Goal: Task Accomplishment & Management: Use online tool/utility

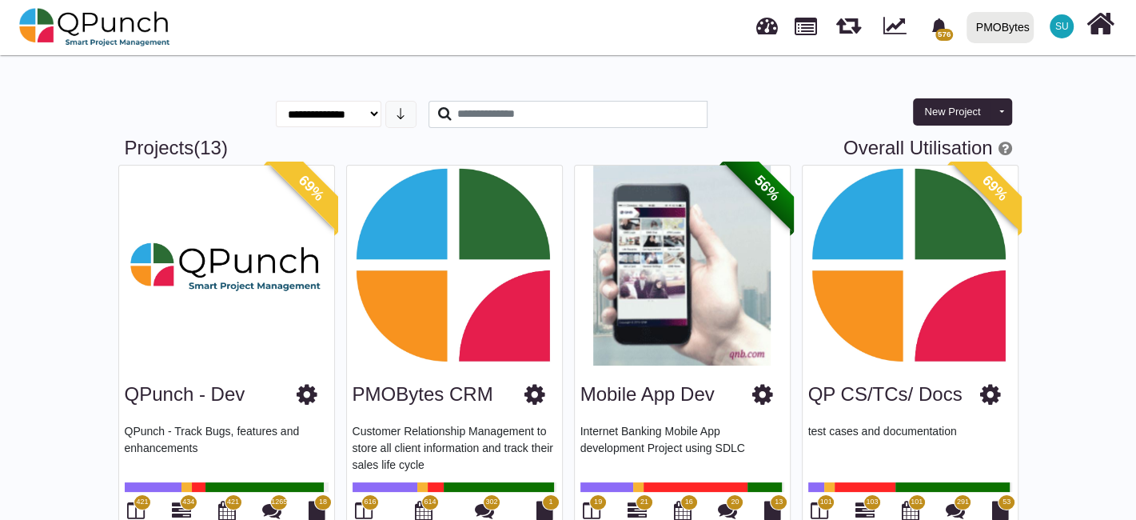
click at [1015, 30] on div "PMOBytes" at bounding box center [1003, 28] width 54 height 28
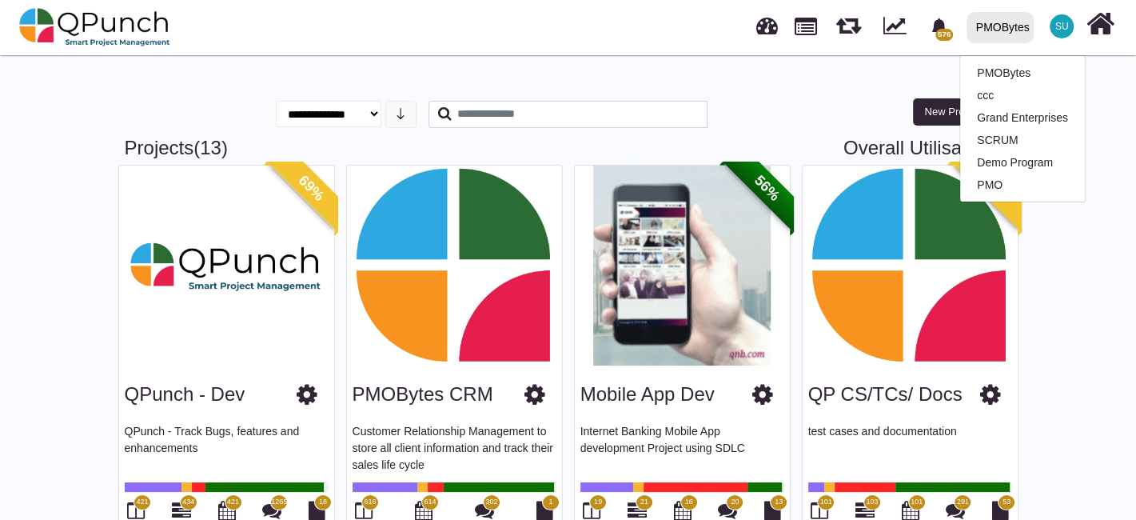
click at [831, 83] on div "**********" at bounding box center [568, 102] width 911 height 70
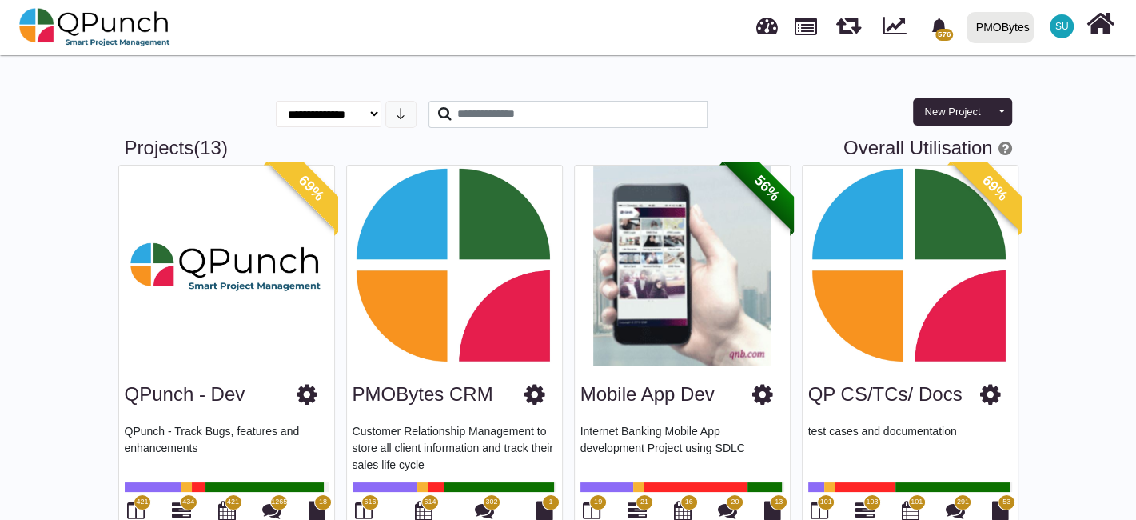
click at [980, 40] on div "PMOBytes" at bounding box center [1003, 28] width 54 height 28
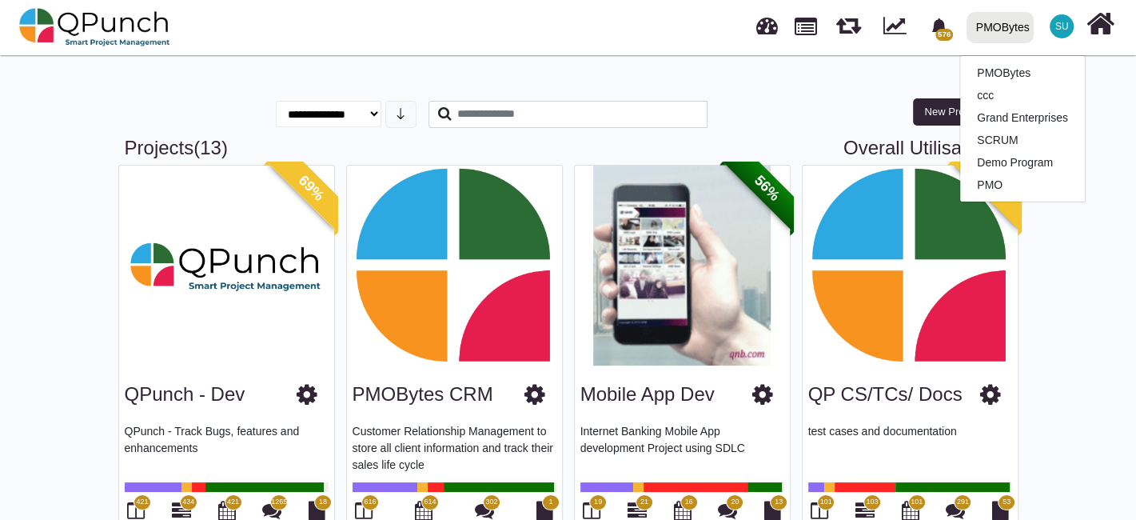
click at [1055, 19] on span "SU" at bounding box center [1061, 26] width 24 height 24
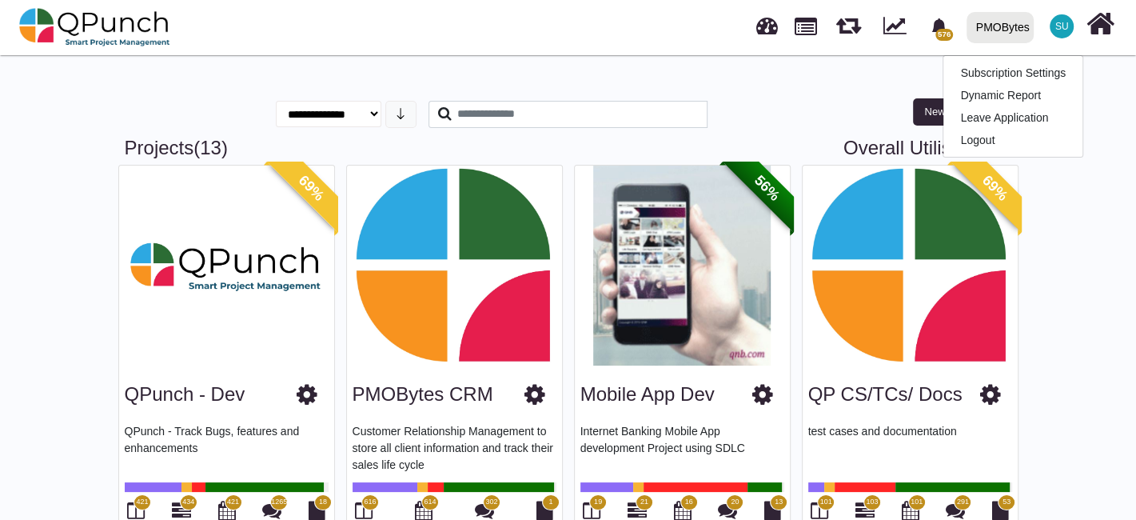
click at [765, 40] on div at bounding box center [770, 27] width 38 height 53
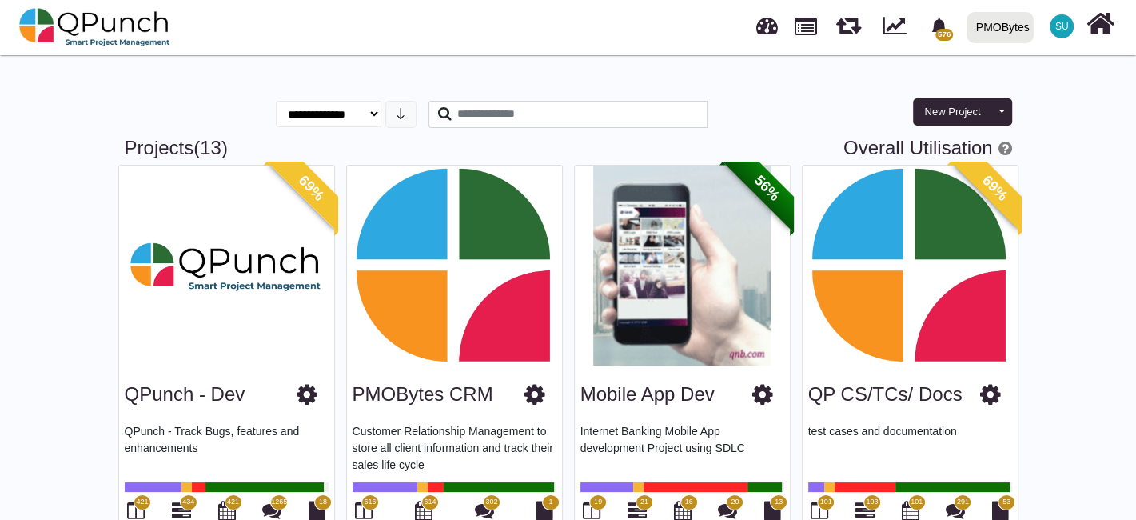
click at [1069, 25] on span "SU" at bounding box center [1061, 26] width 24 height 24
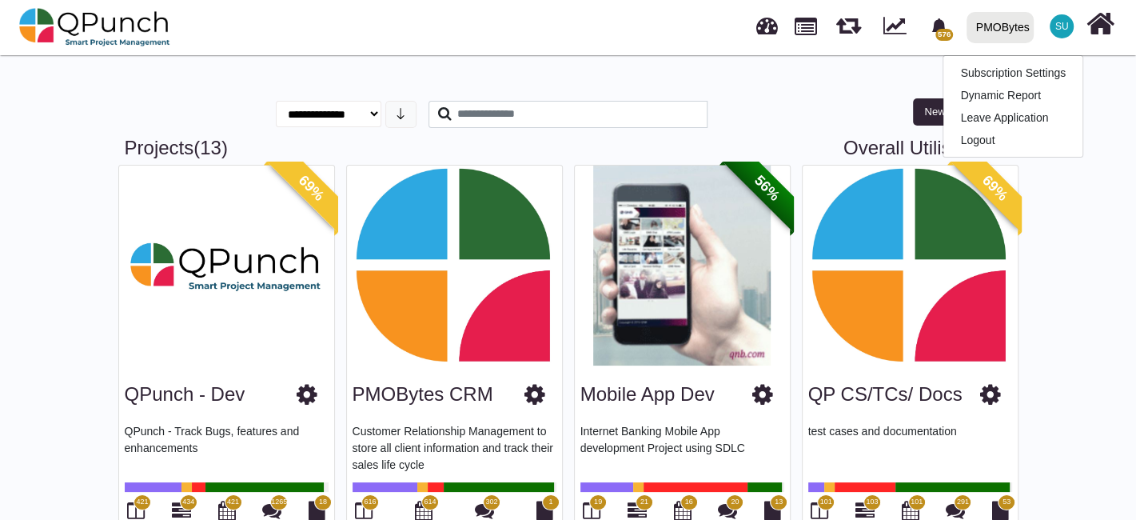
click at [792, 109] on div at bounding box center [795, 119] width 152 height 36
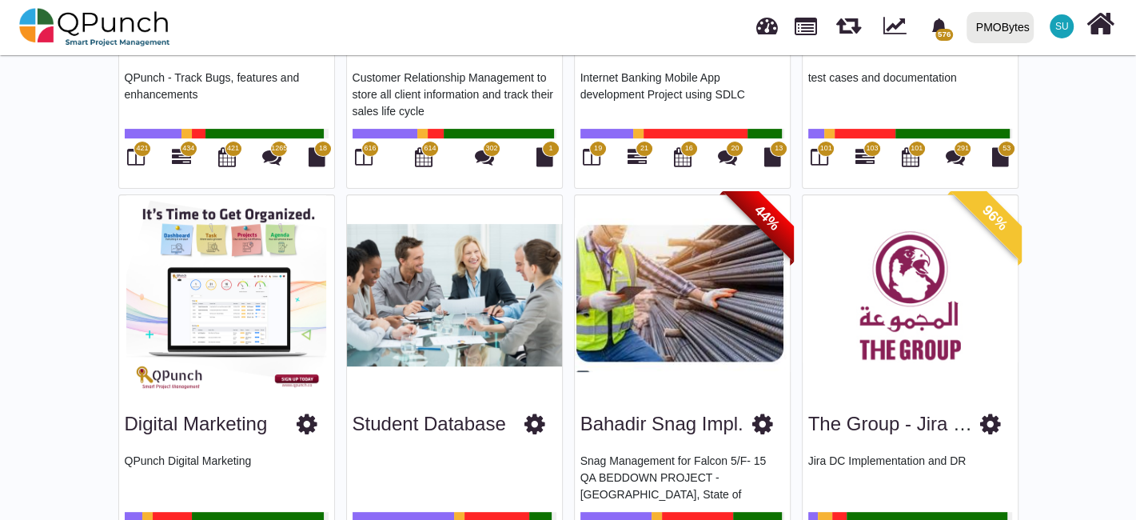
scroll to position [266, 0]
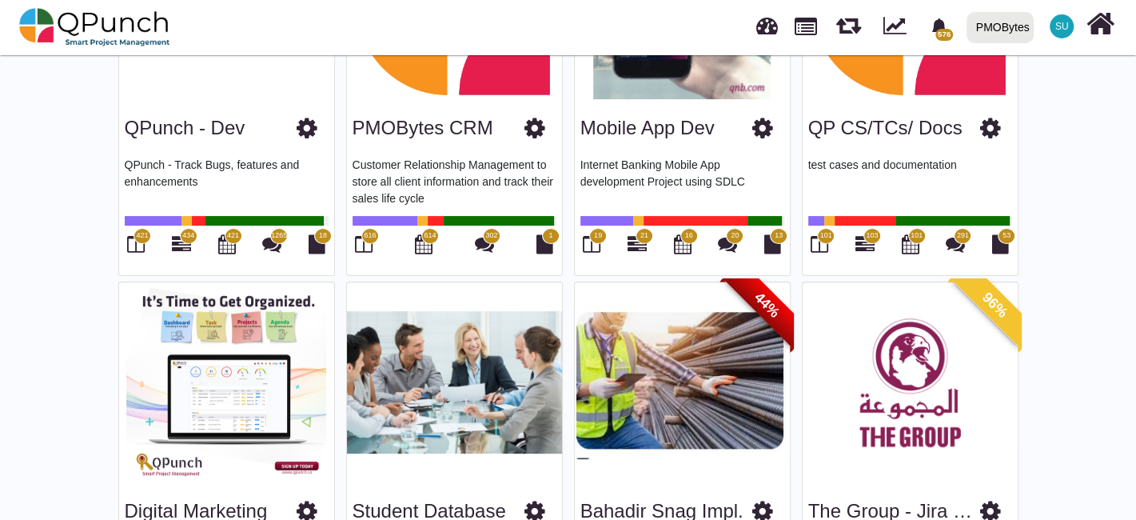
click at [374, 229] on span "616" at bounding box center [370, 236] width 18 height 16
click at [364, 245] on icon at bounding box center [364, 243] width 18 height 19
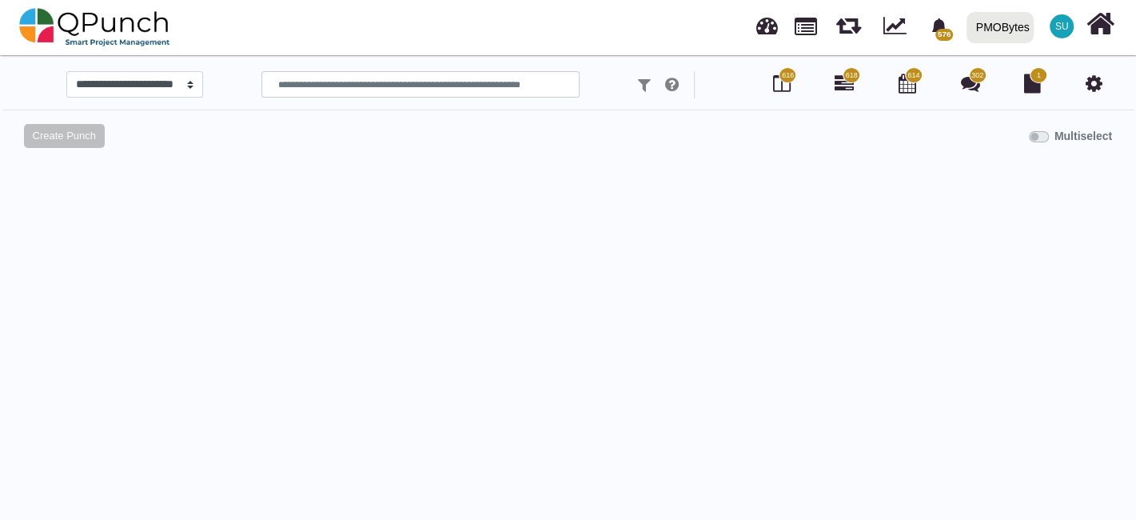
select select "*****"
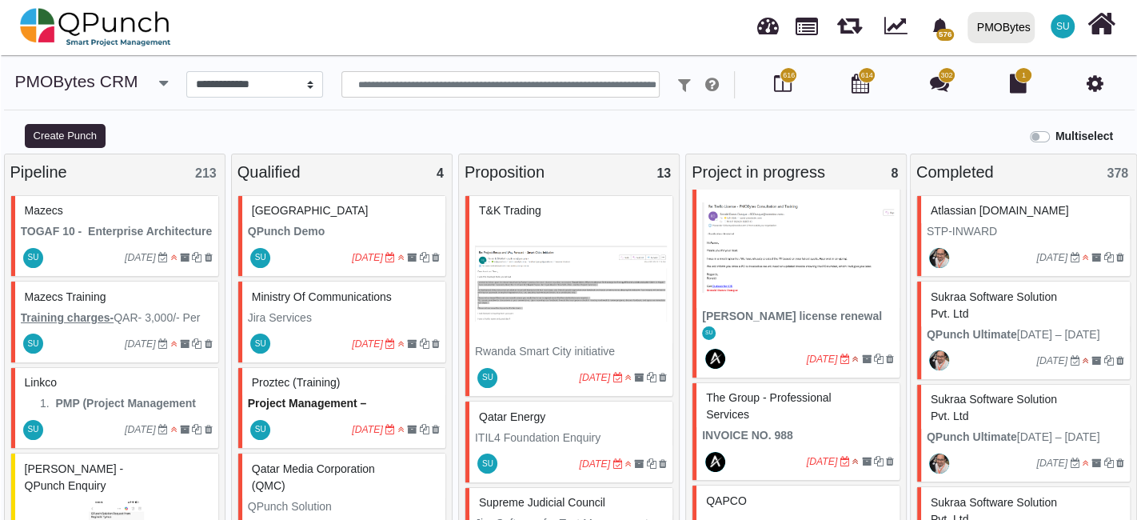
scroll to position [703, 0]
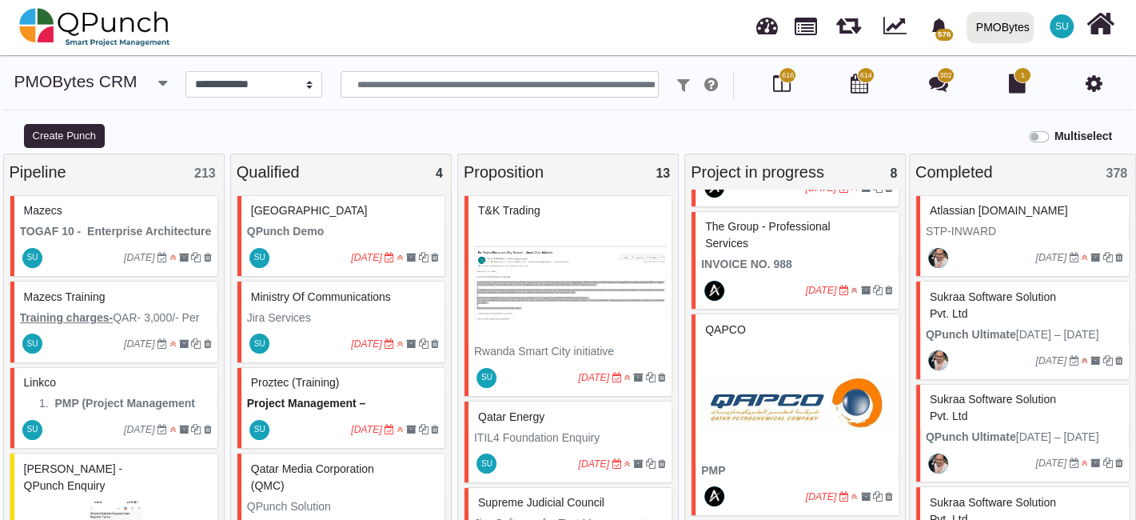
click at [794, 352] on img at bounding box center [797, 402] width 192 height 120
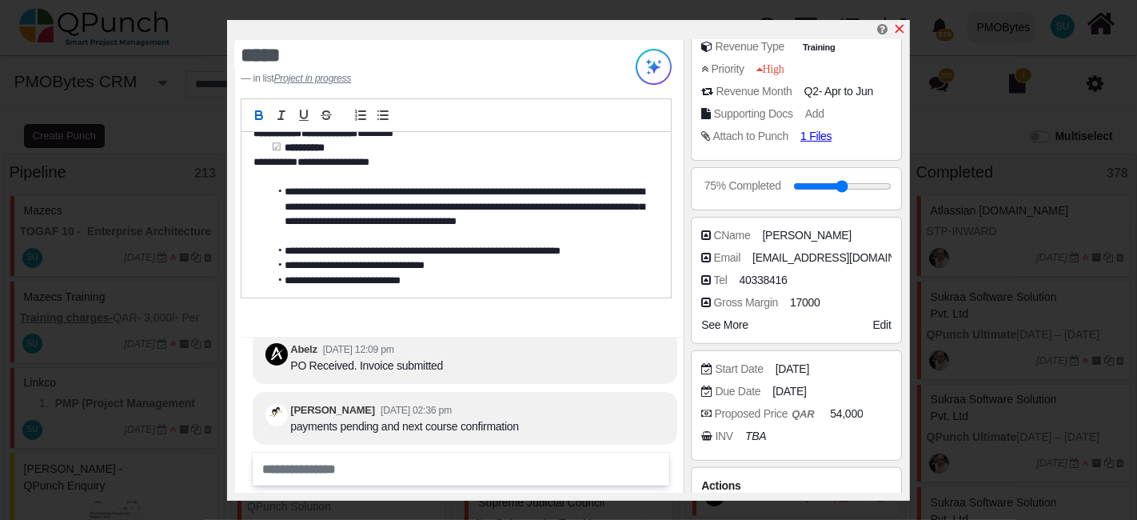
click at [898, 25] on icon "x" at bounding box center [899, 28] width 13 height 13
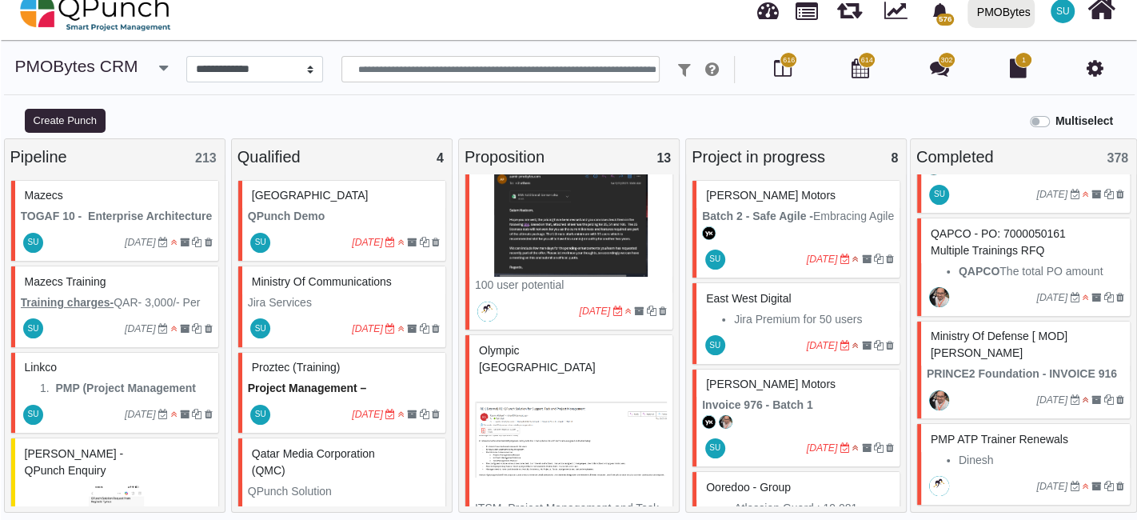
scroll to position [888, 0]
click at [1043, 225] on span "QAPCO - PO: 7000050161 Multiple trainings RFQ" at bounding box center [997, 240] width 135 height 30
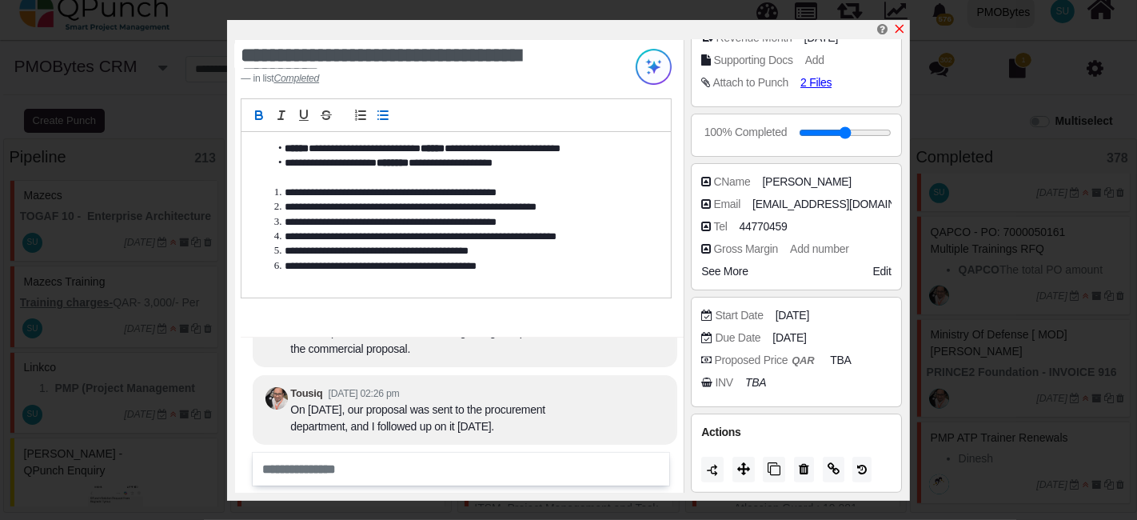
click at [905, 26] on icon "x" at bounding box center [899, 28] width 13 height 13
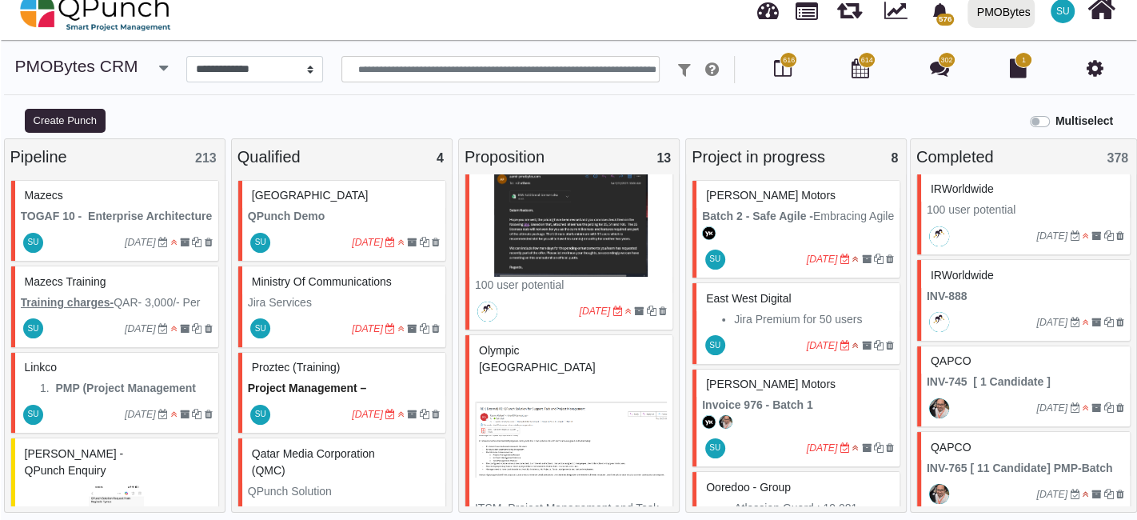
scroll to position [2487, 0]
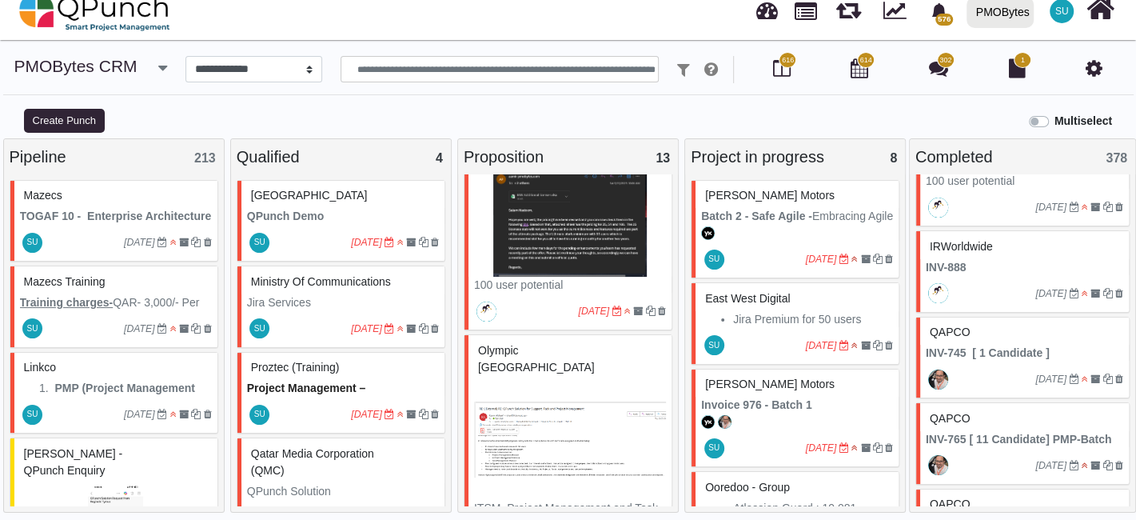
click at [1025, 320] on div "QAPCO" at bounding box center [1024, 332] width 197 height 25
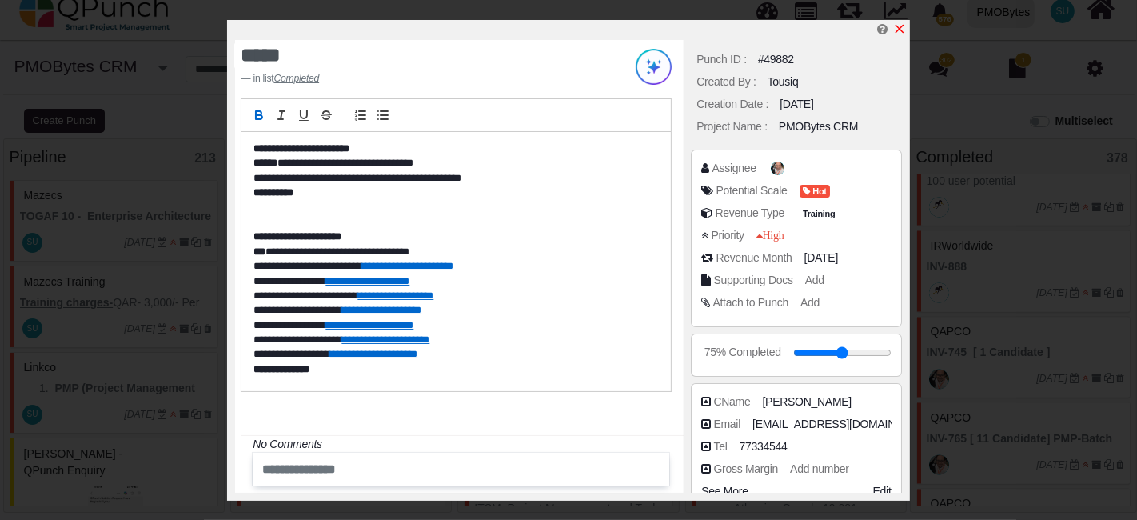
click at [902, 33] on icon "x" at bounding box center [898, 29] width 9 height 9
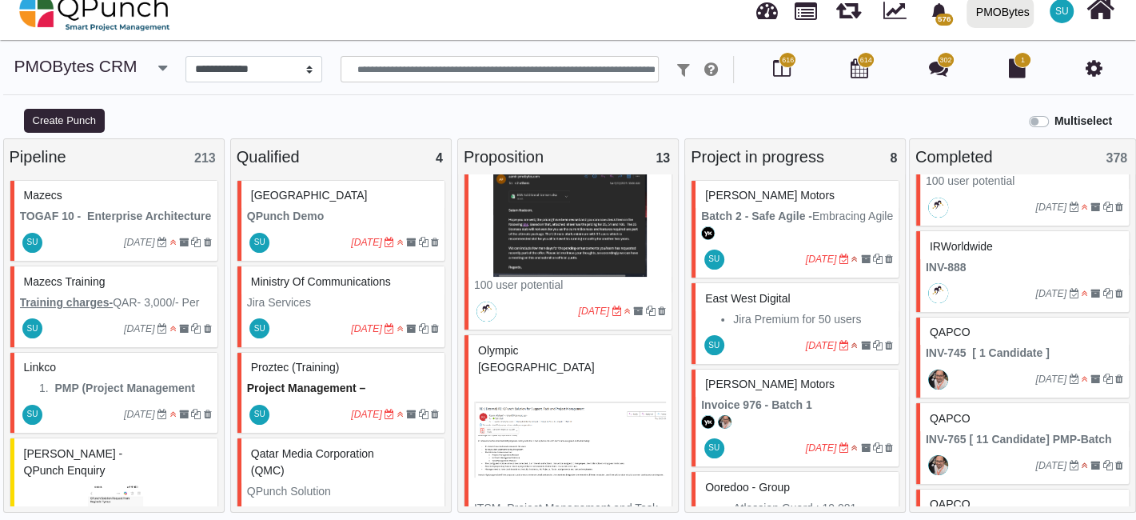
click at [1013, 406] on div "QAPCO" at bounding box center [1024, 418] width 197 height 25
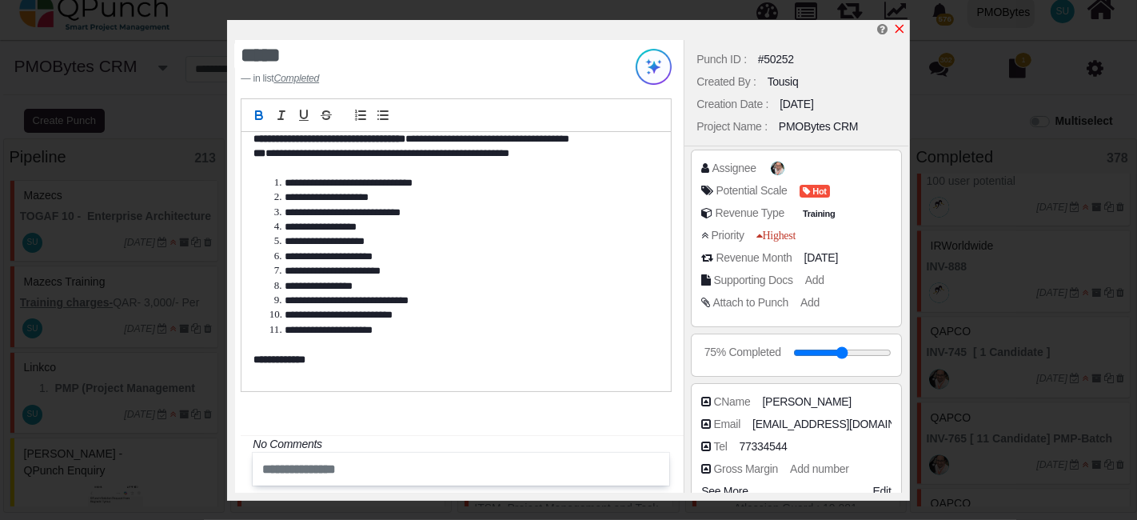
click at [899, 31] on icon "x" at bounding box center [899, 28] width 13 height 13
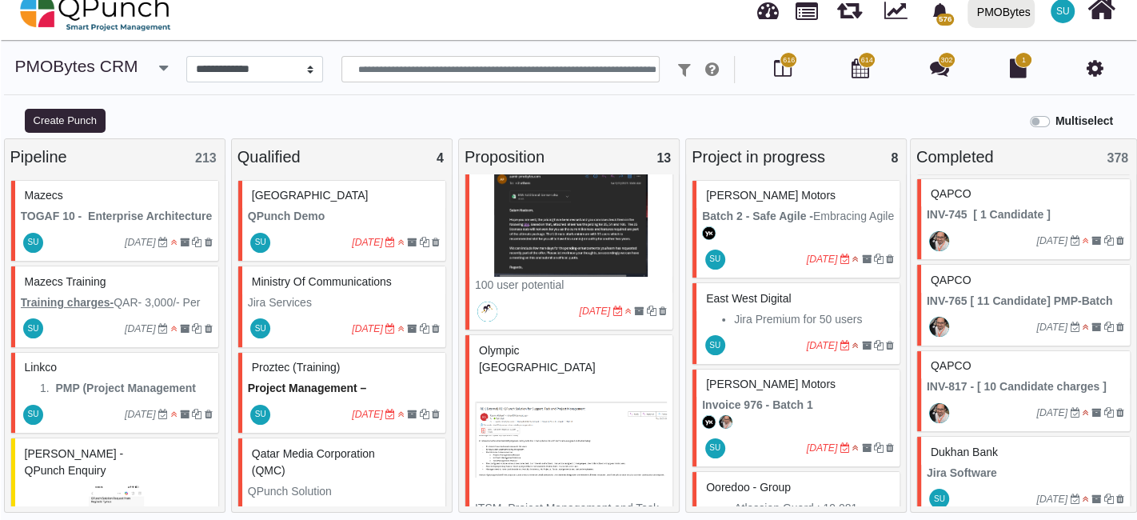
scroll to position [2664, 0]
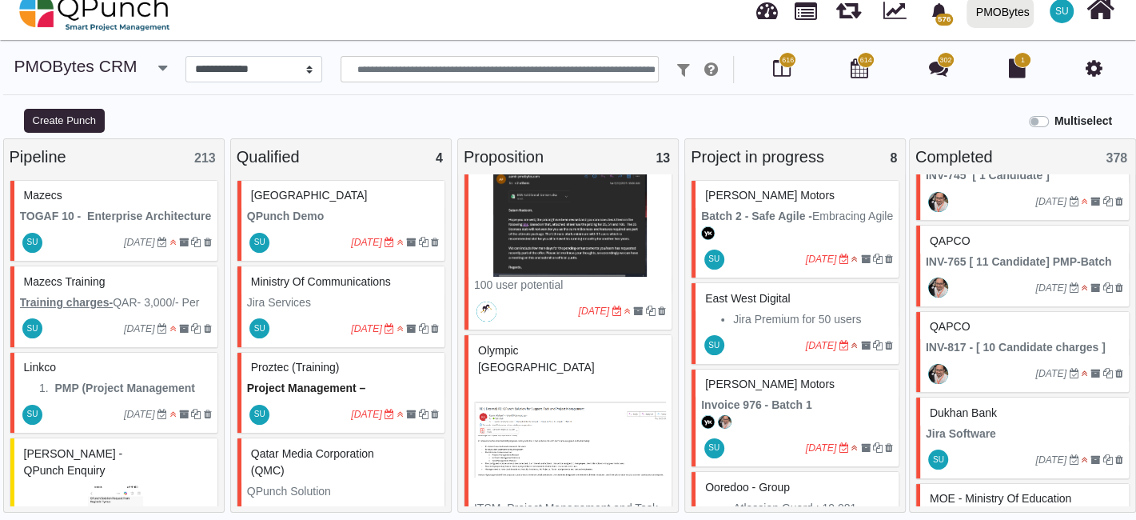
click at [1008, 340] on strong "INV-817 - [ 10 Candidate charges ] PMP-" at bounding box center [1017, 355] width 183 height 30
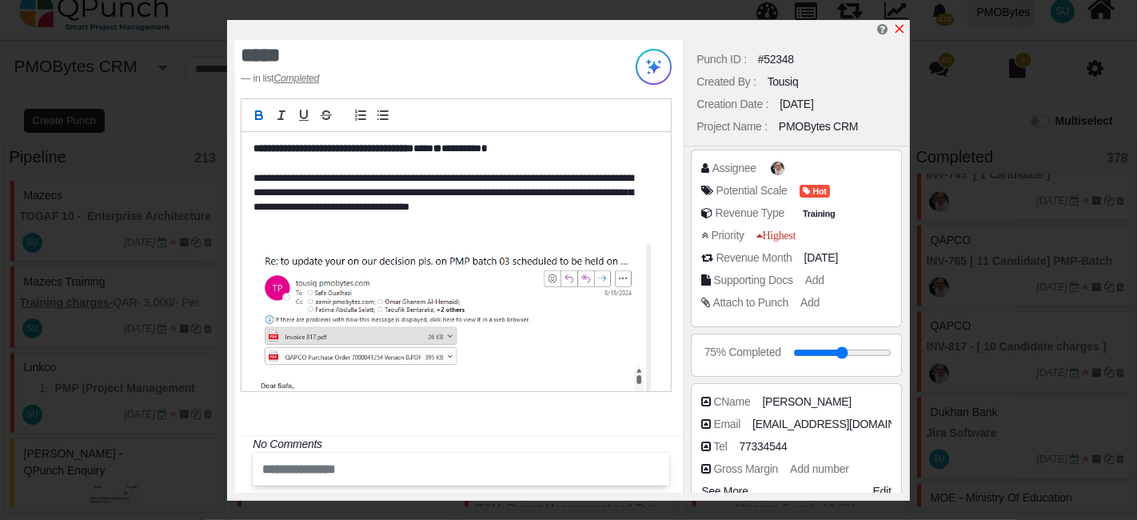
click at [897, 35] on icon "x" at bounding box center [899, 28] width 13 height 13
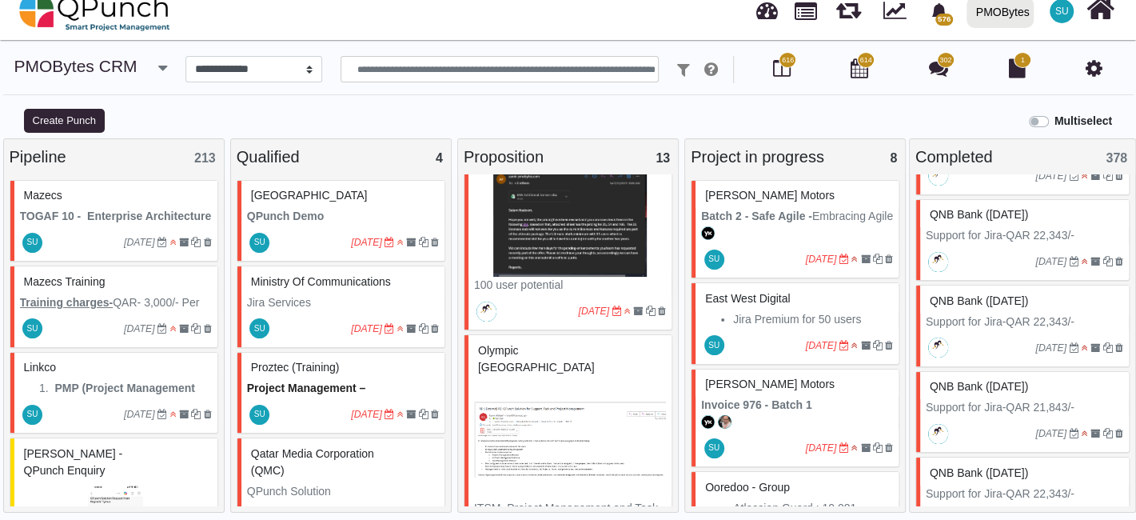
scroll to position [8650, 0]
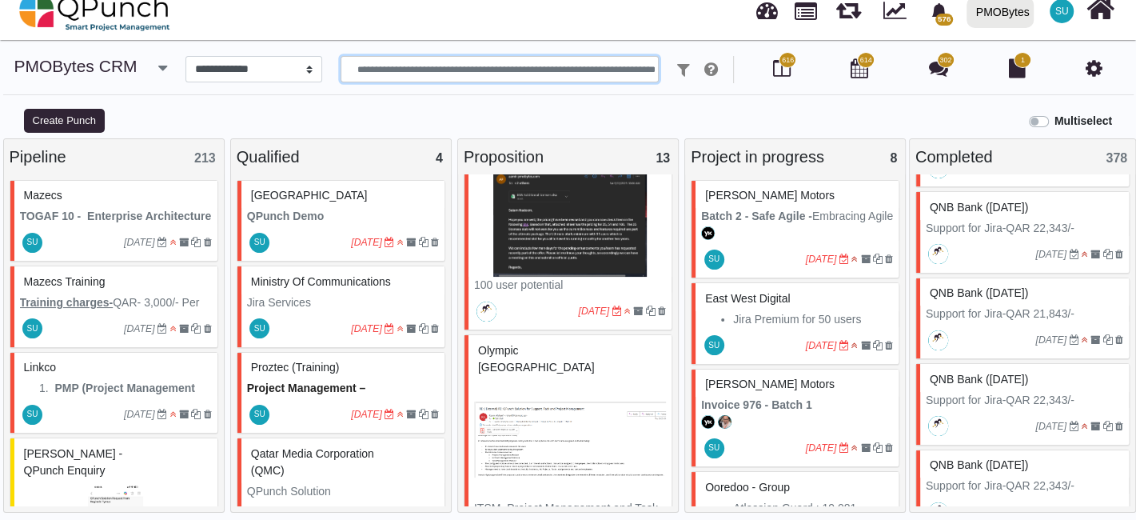
click at [497, 70] on input "text" at bounding box center [499, 69] width 318 height 27
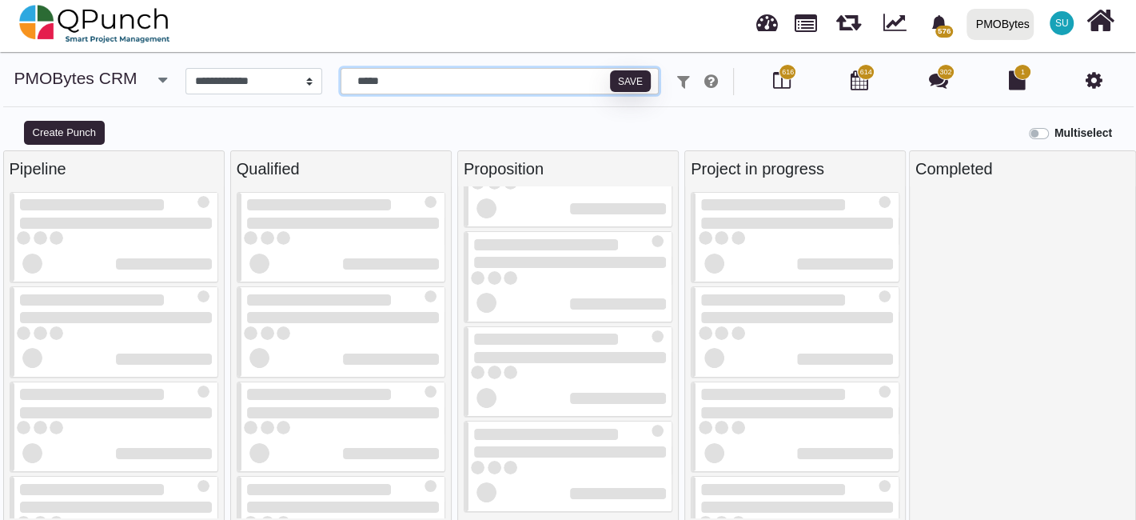
scroll to position [0, 0]
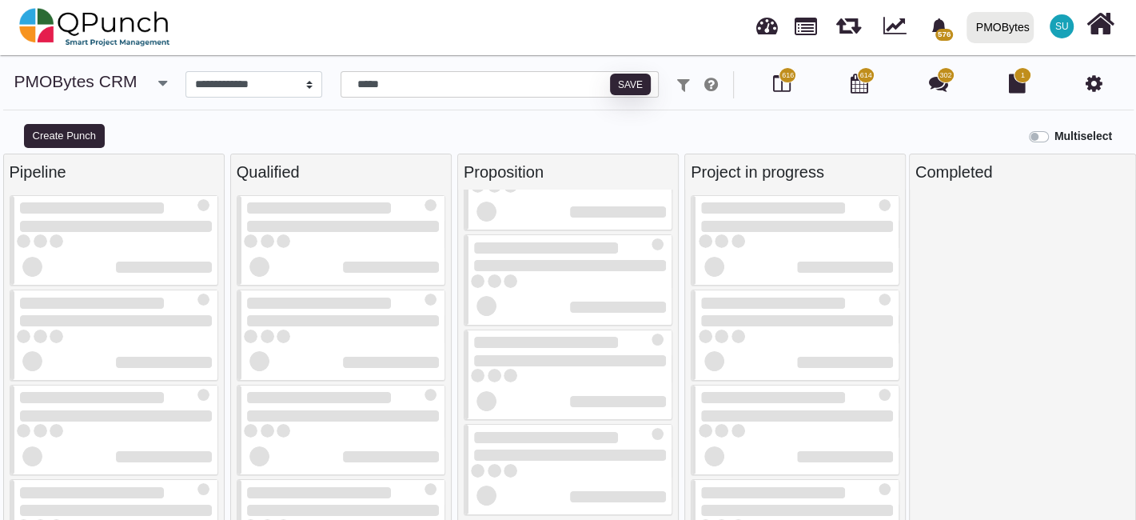
click at [480, 115] on div "**********" at bounding box center [568, 96] width 1136 height 50
click at [372, 84] on input "*****" at bounding box center [499, 84] width 318 height 27
click at [476, 116] on div "**********" at bounding box center [568, 96] width 1136 height 50
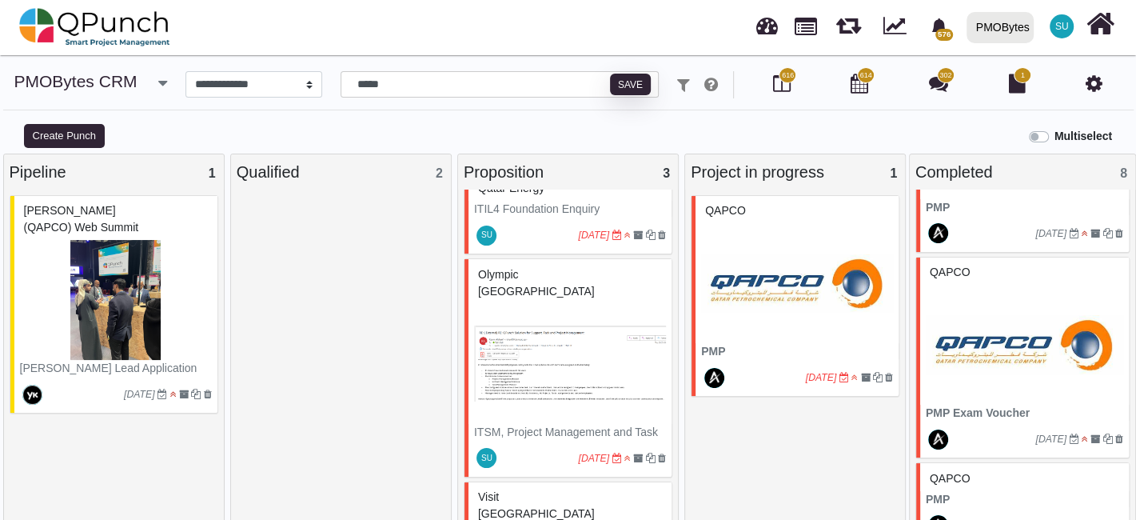
scroll to position [3019, 0]
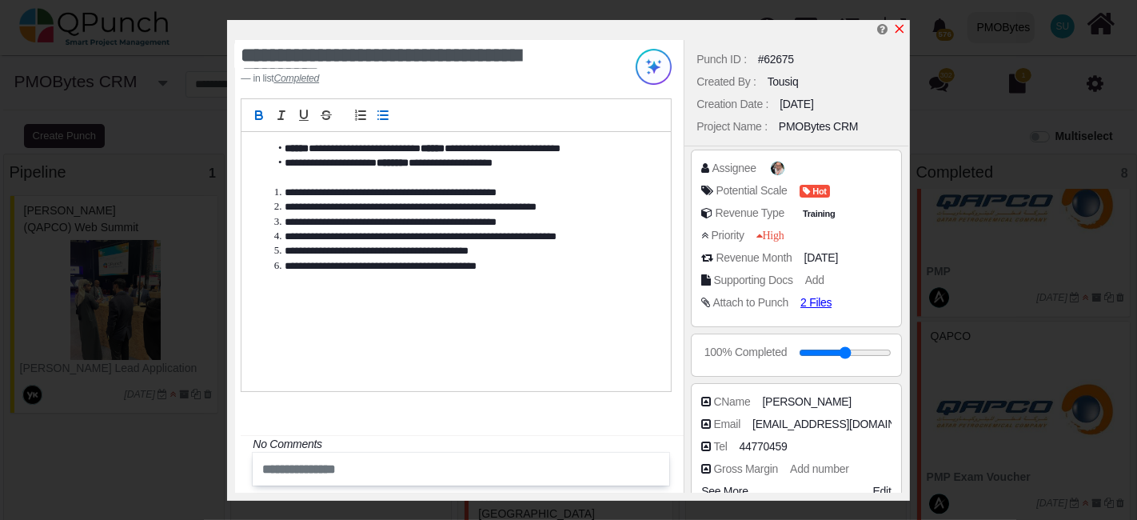
click at [902, 26] on icon "x" at bounding box center [898, 29] width 9 height 9
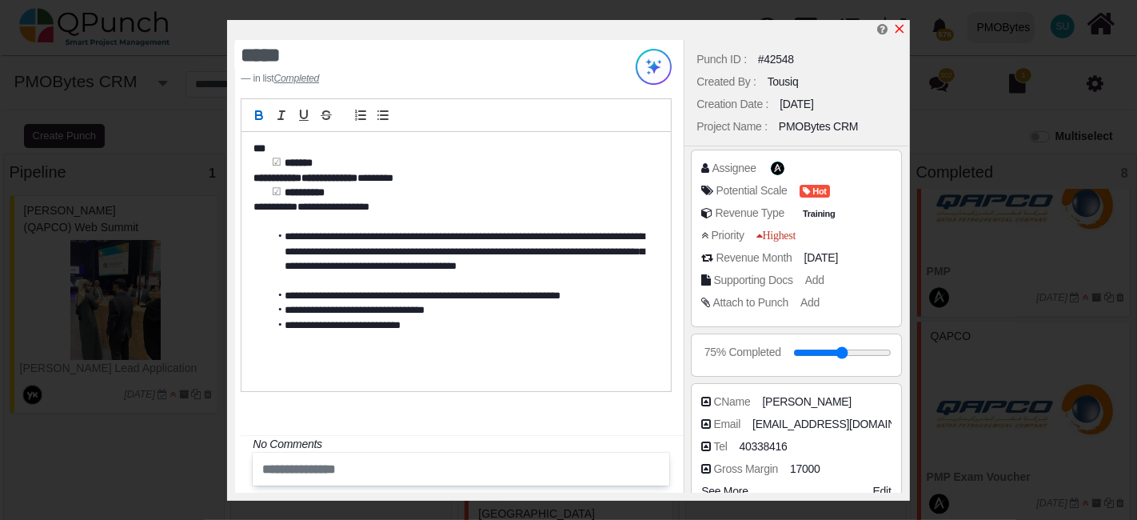
click at [899, 30] on icon "x" at bounding box center [898, 29] width 9 height 9
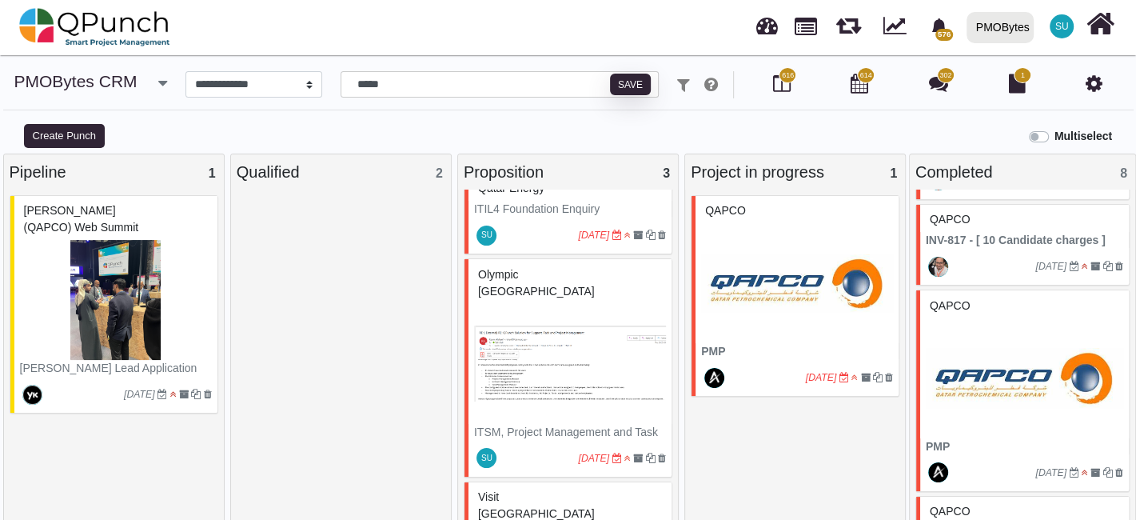
scroll to position [2841, 0]
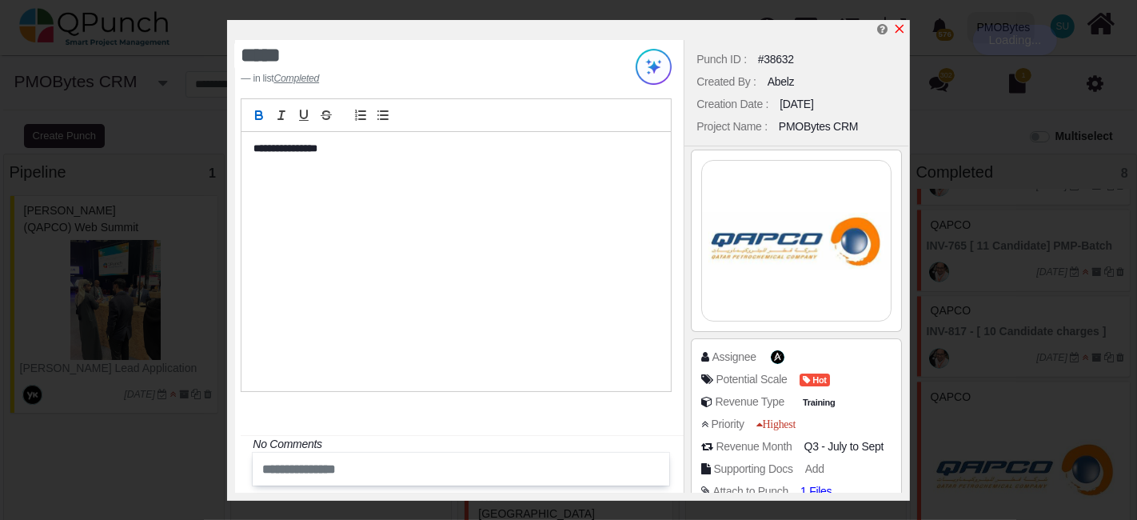
click at [900, 28] on icon "x" at bounding box center [898, 29] width 9 height 9
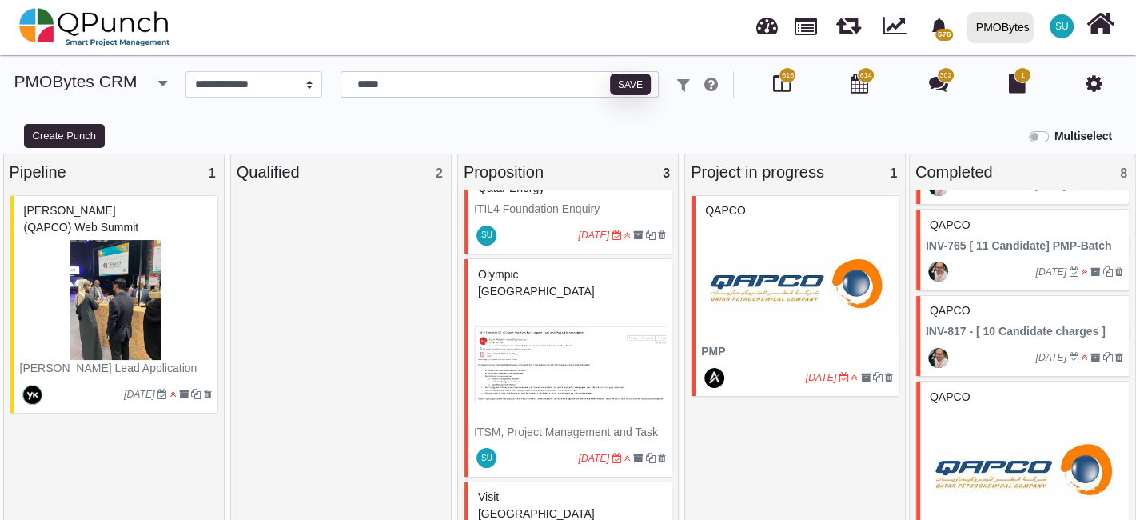
scroll to position [2487, 0]
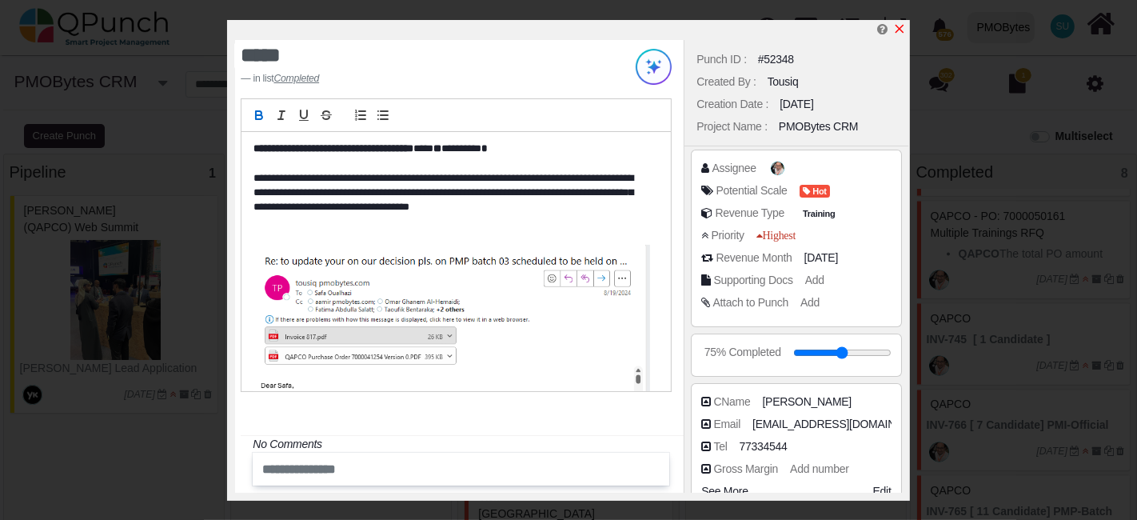
click at [894, 31] on icon "x" at bounding box center [899, 28] width 13 height 13
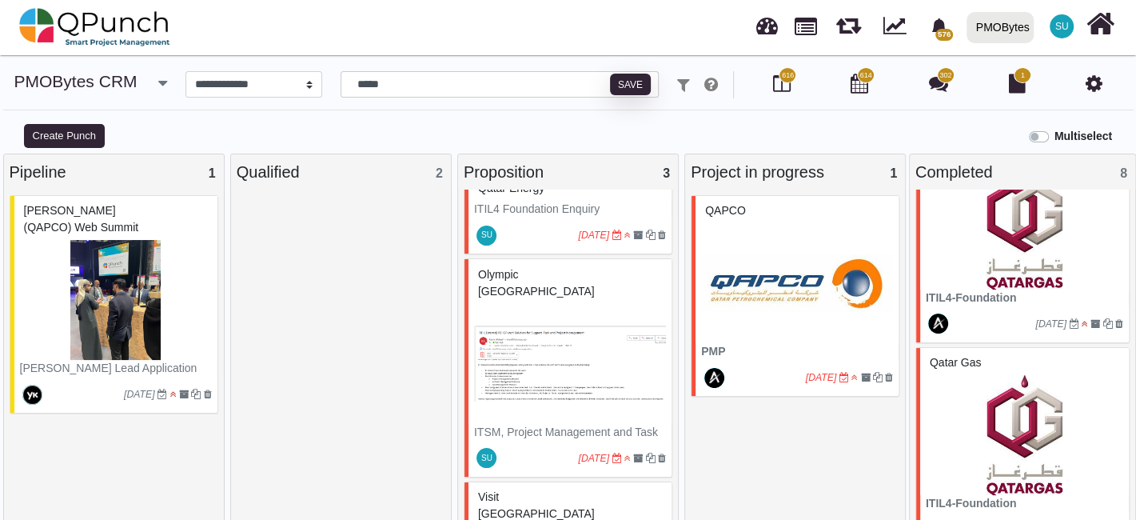
scroll to position [6394, 0]
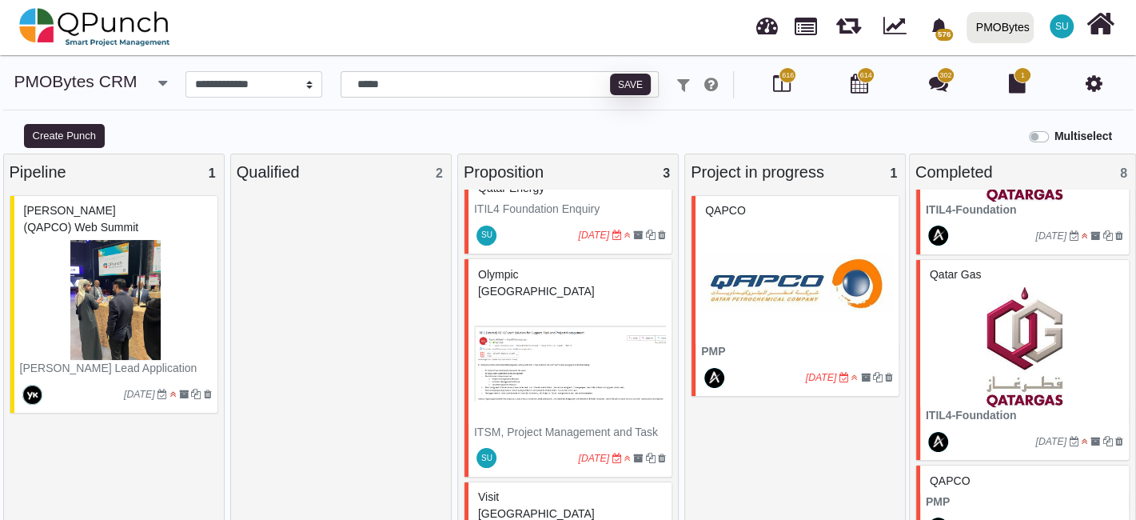
click at [1000, 493] on p "PMP" at bounding box center [1024, 501] width 197 height 17
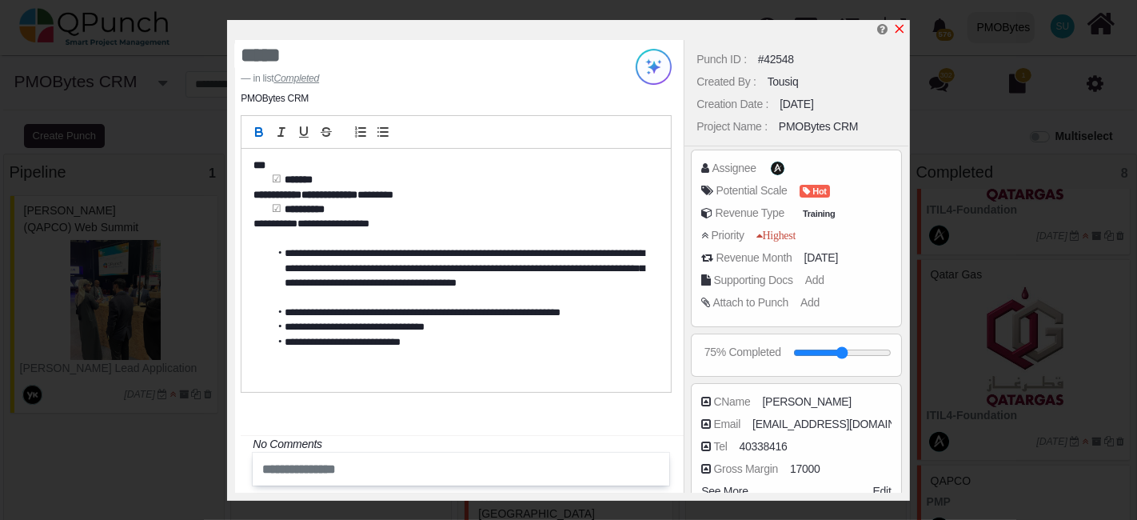
click at [902, 29] on icon "x" at bounding box center [899, 28] width 13 height 13
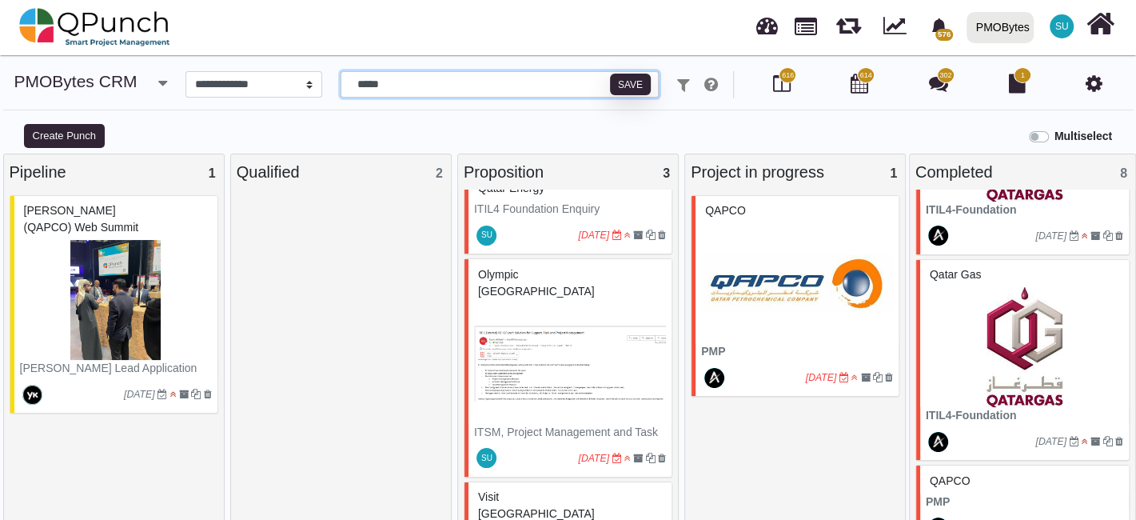
click at [377, 77] on input "*****" at bounding box center [499, 84] width 318 height 27
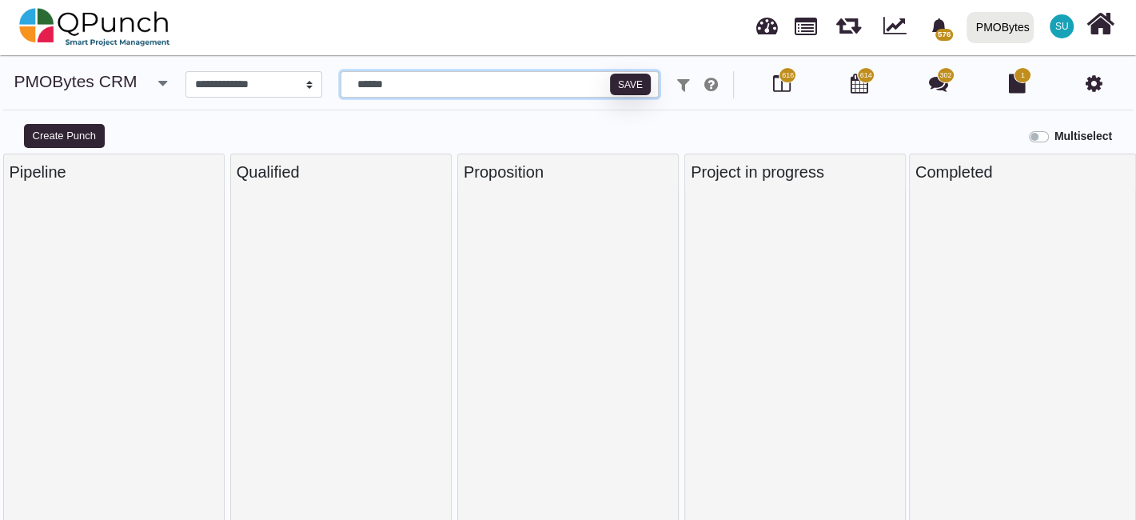
scroll to position [11, 0]
type input "******"
click at [480, 74] on input "******" at bounding box center [499, 84] width 318 height 27
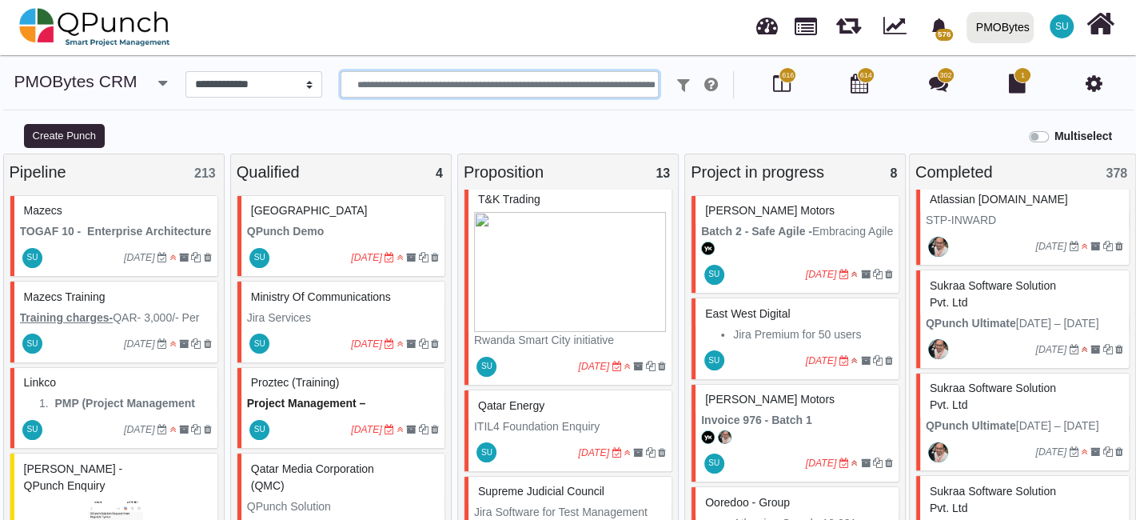
click at [163, 78] on icon "button" at bounding box center [162, 83] width 9 height 16
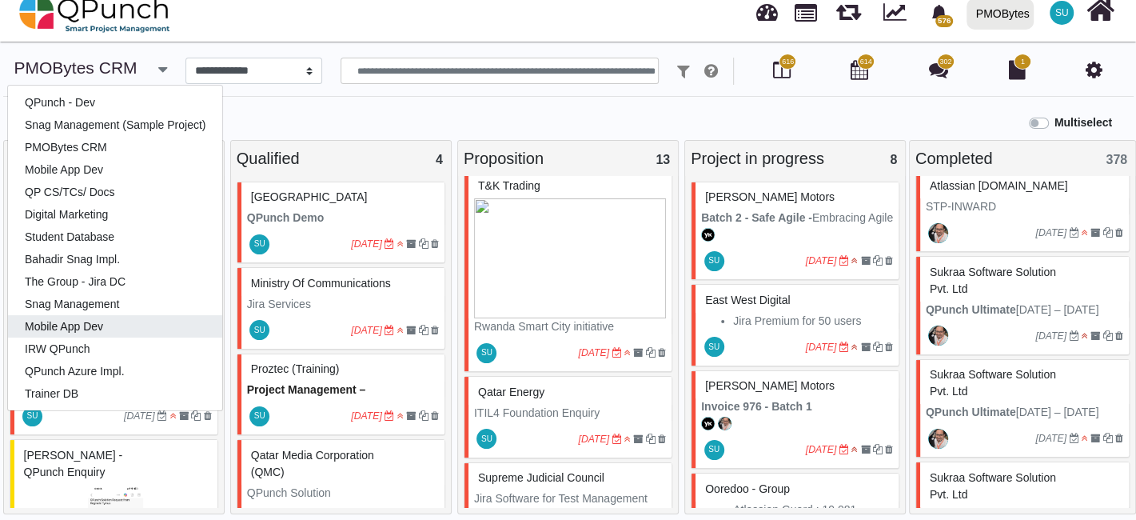
scroll to position [15, 0]
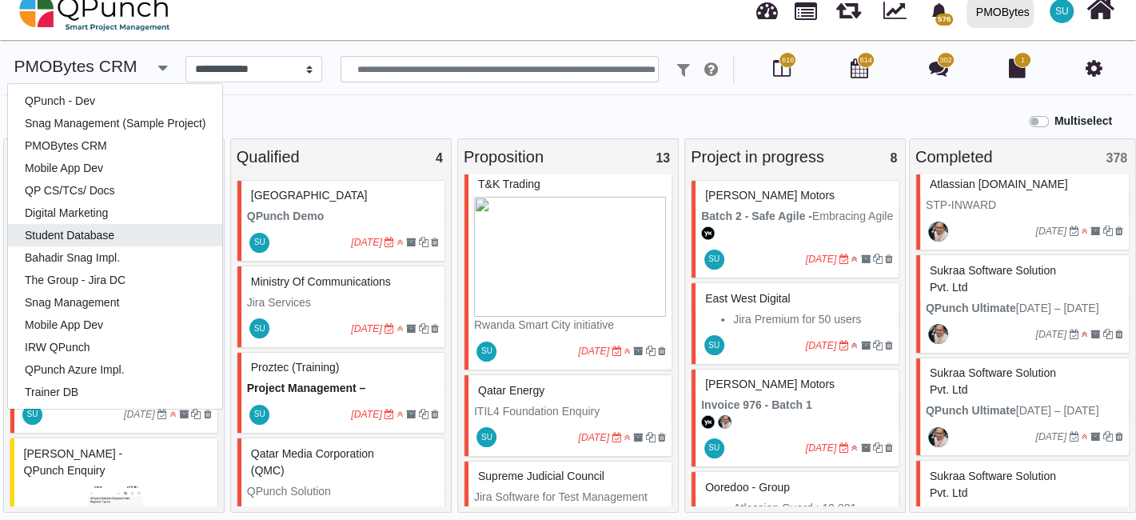
click at [101, 232] on link "Student Database" at bounding box center [115, 235] width 214 height 22
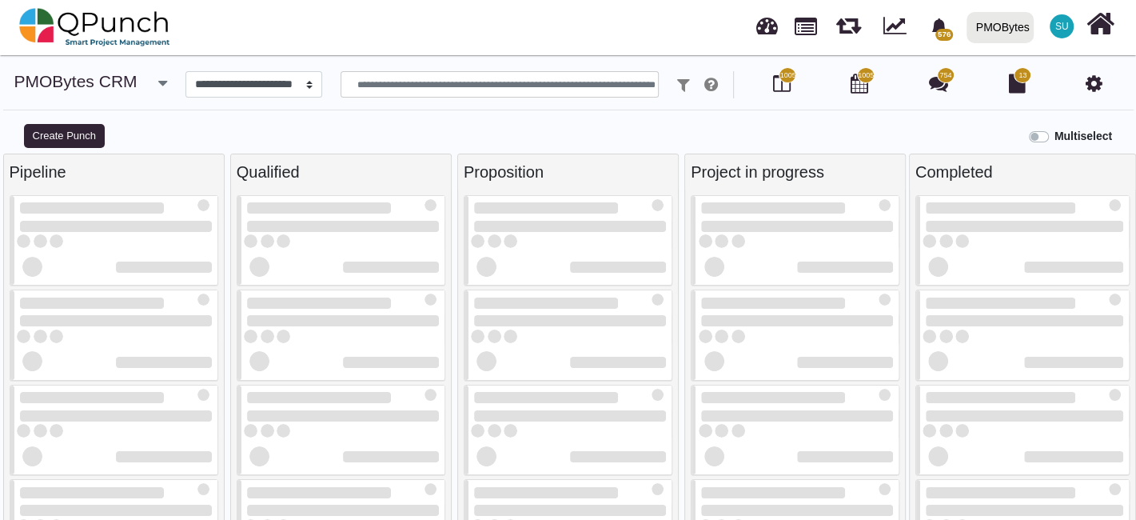
select select "*****"
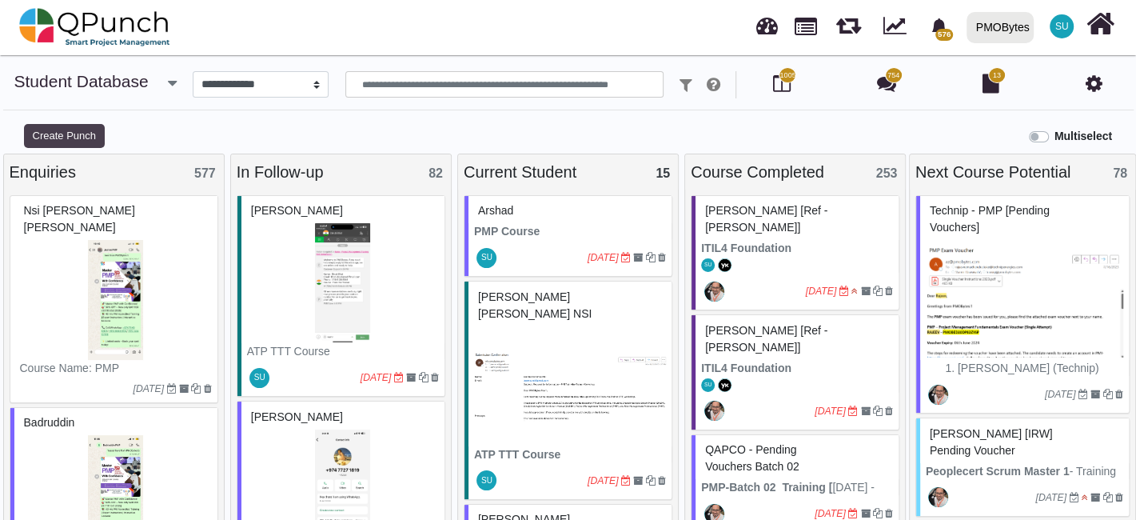
click at [79, 145] on button "Create Punch" at bounding box center [64, 136] width 81 height 24
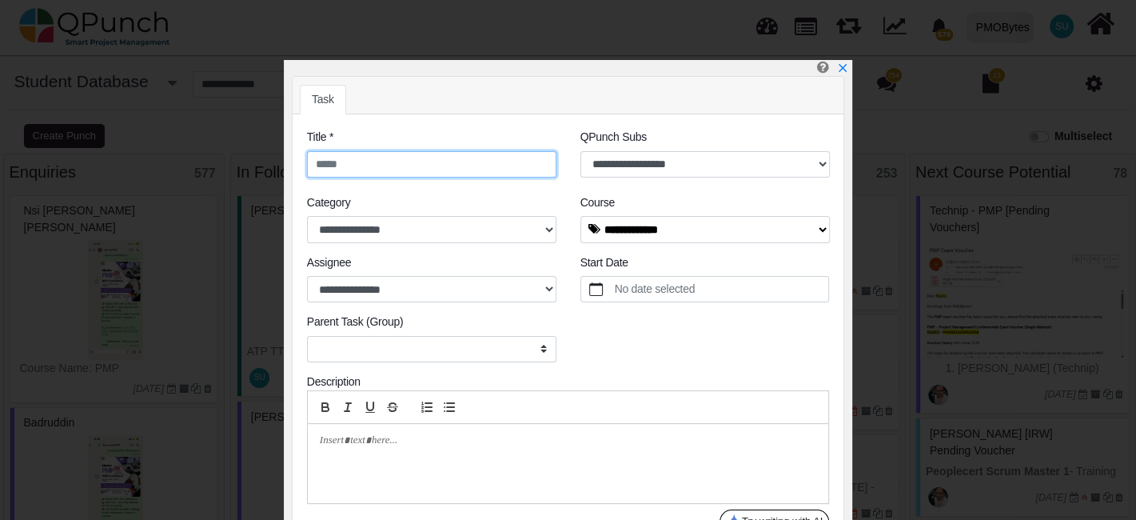
click at [390, 173] on input "text" at bounding box center [431, 164] width 249 height 27
